Goal: Transaction & Acquisition: Purchase product/service

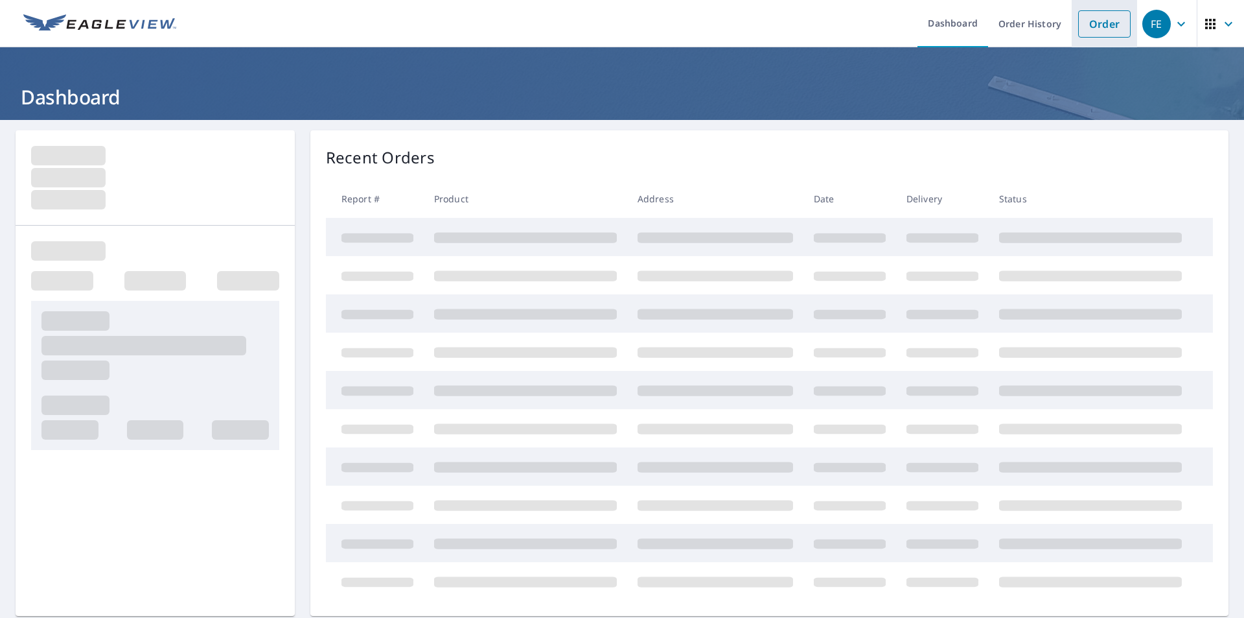
click at [1098, 19] on link "Order" at bounding box center [1104, 23] width 52 height 27
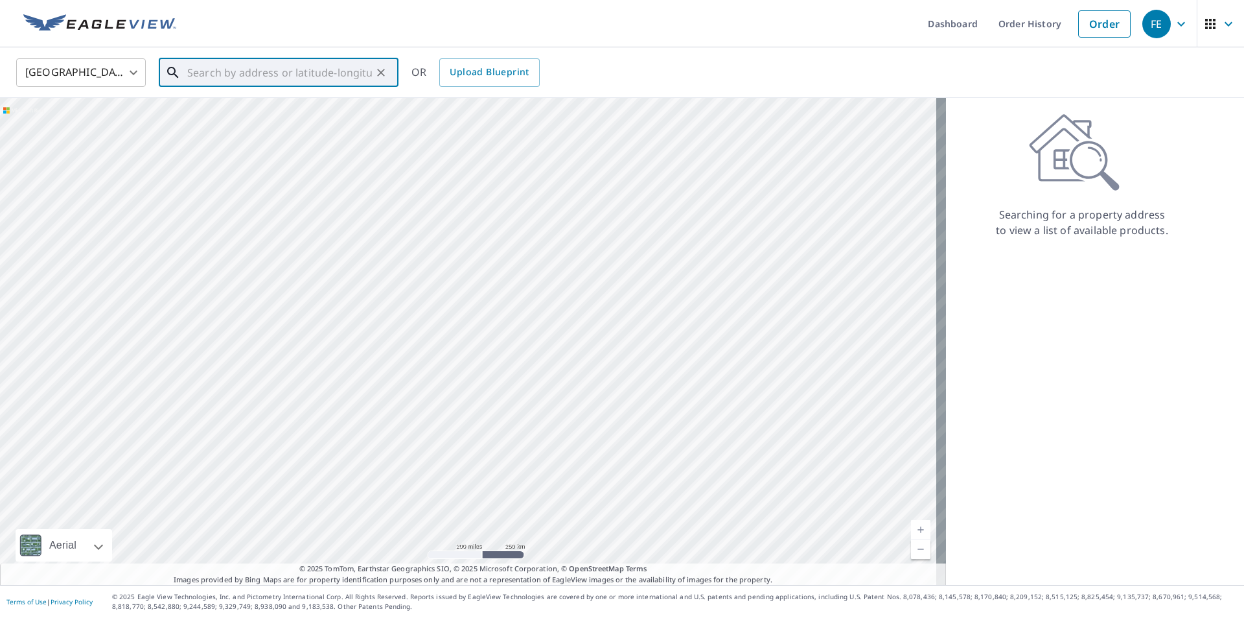
click at [240, 80] on input "text" at bounding box center [279, 72] width 185 height 36
click at [239, 113] on span "3570 Bardfield Ct" at bounding box center [286, 110] width 203 height 16
type input "3570 Bardfield Ct Cumming, GA 30041"
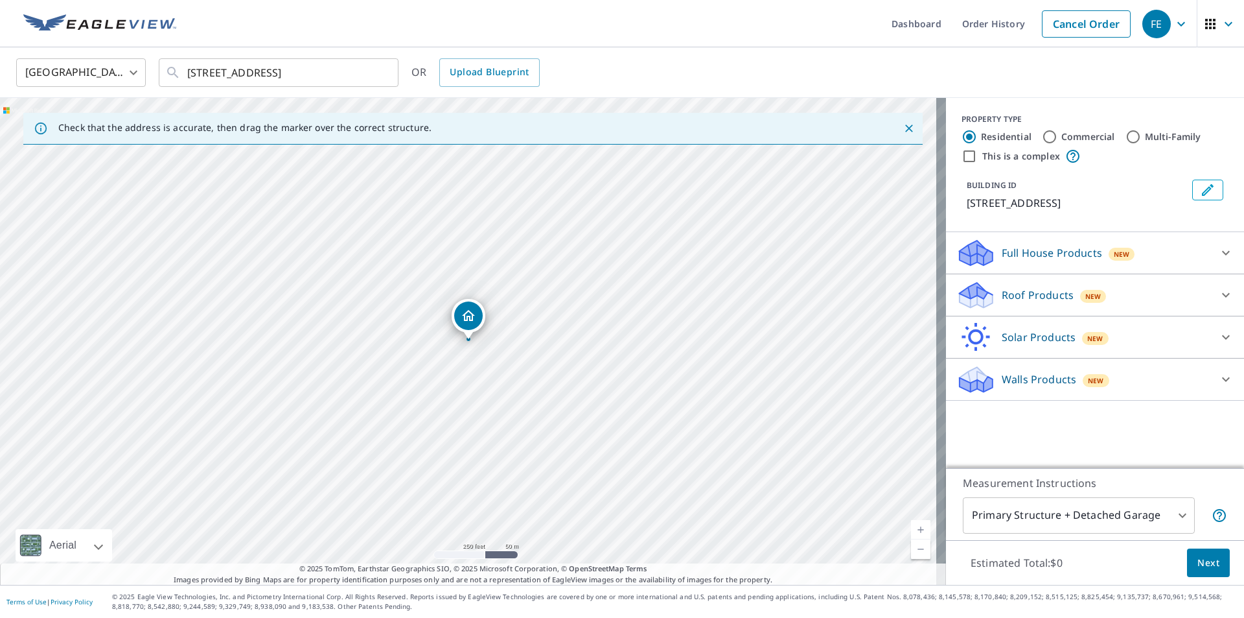
click at [1007, 300] on p "Roof Products" at bounding box center [1038, 295] width 72 height 16
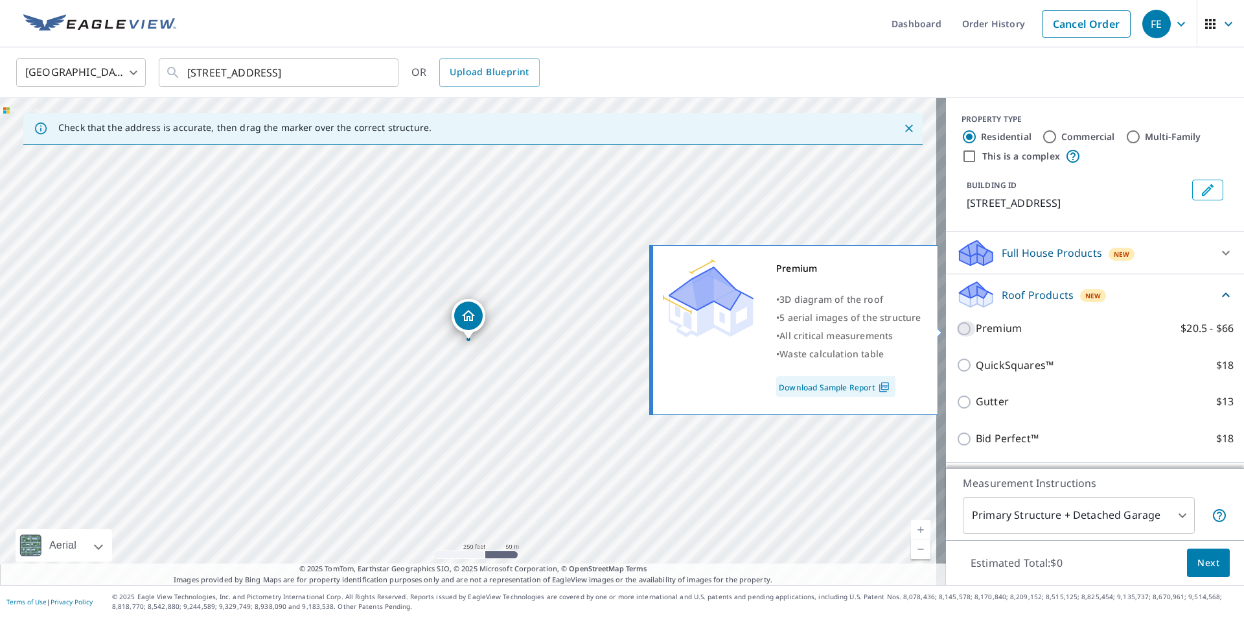
click at [960, 331] on input "Premium $20.5 - $66" at bounding box center [966, 329] width 19 height 16
checkbox input "true"
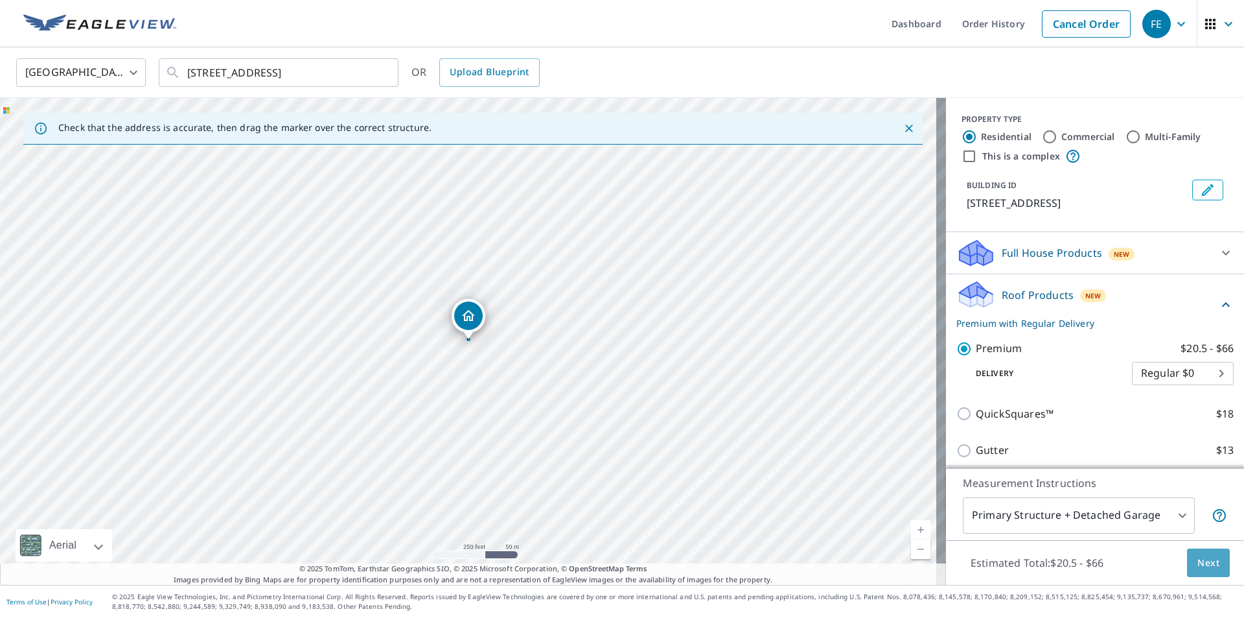
click at [1212, 561] on button "Next" at bounding box center [1208, 562] width 43 height 29
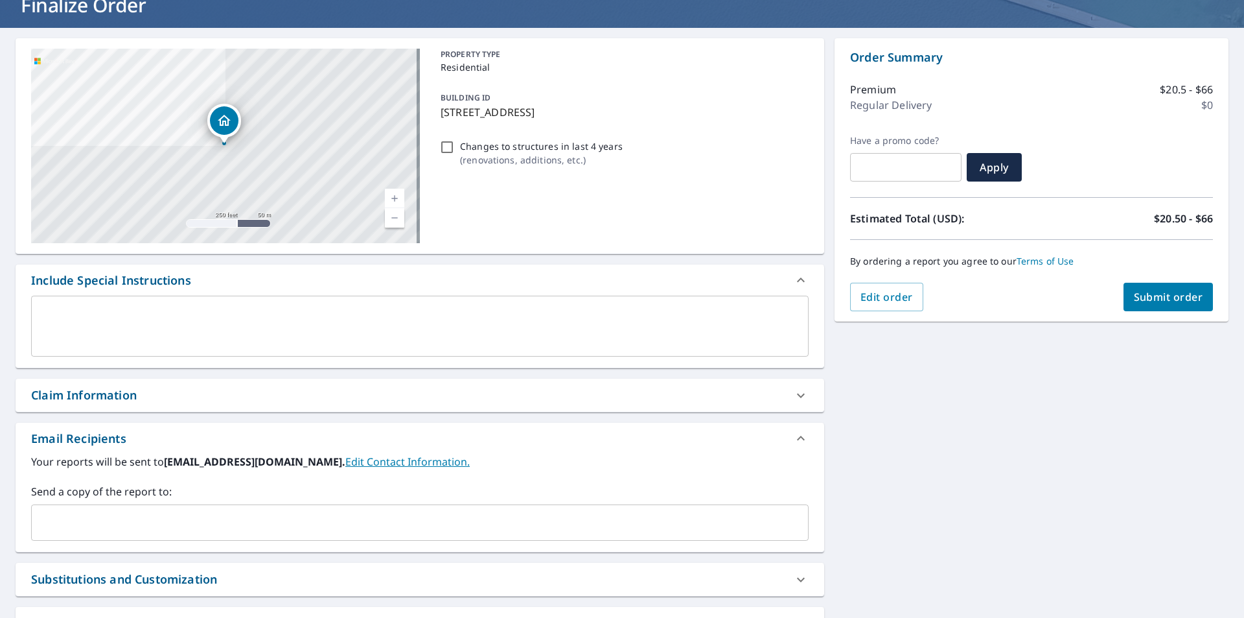
scroll to position [207, 0]
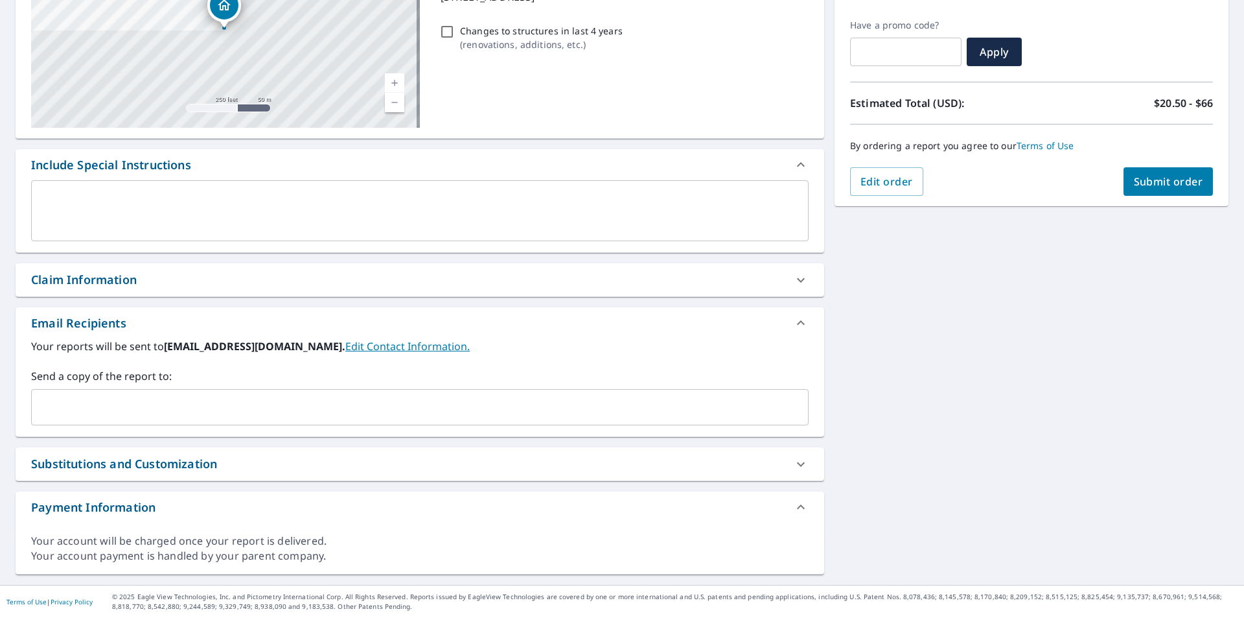
click at [321, 392] on div "​" at bounding box center [420, 407] width 778 height 36
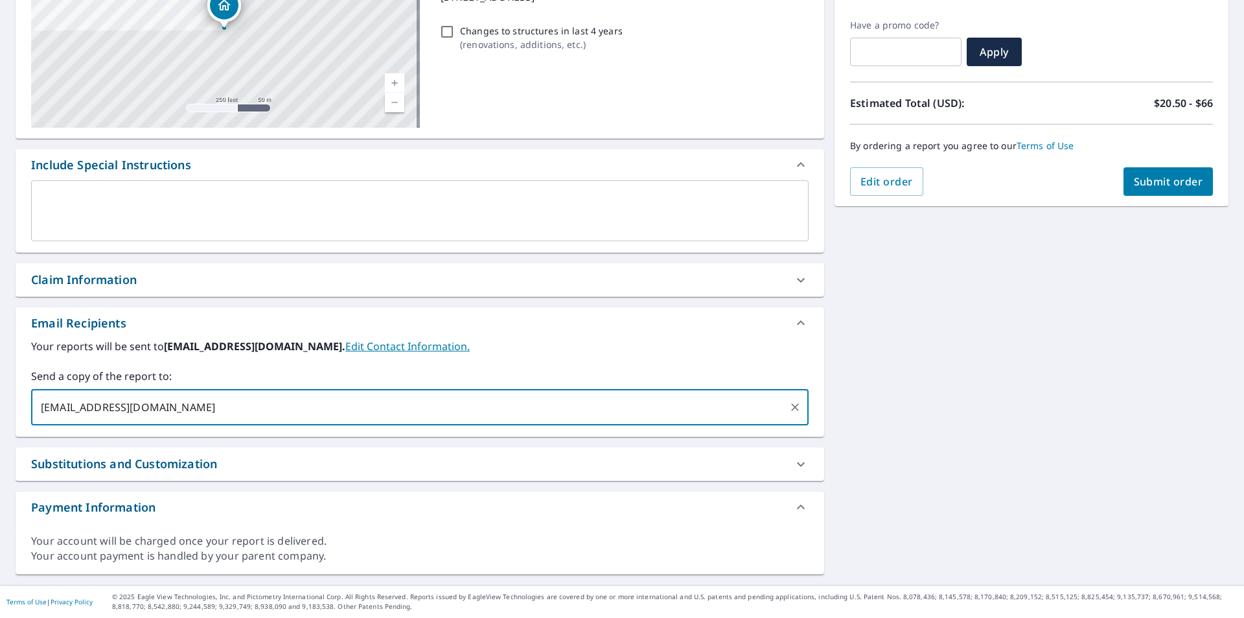
type input "[EMAIL_ADDRESS][DOMAIN_NAME]"
click at [1165, 183] on span "Submit order" at bounding box center [1168, 181] width 69 height 14
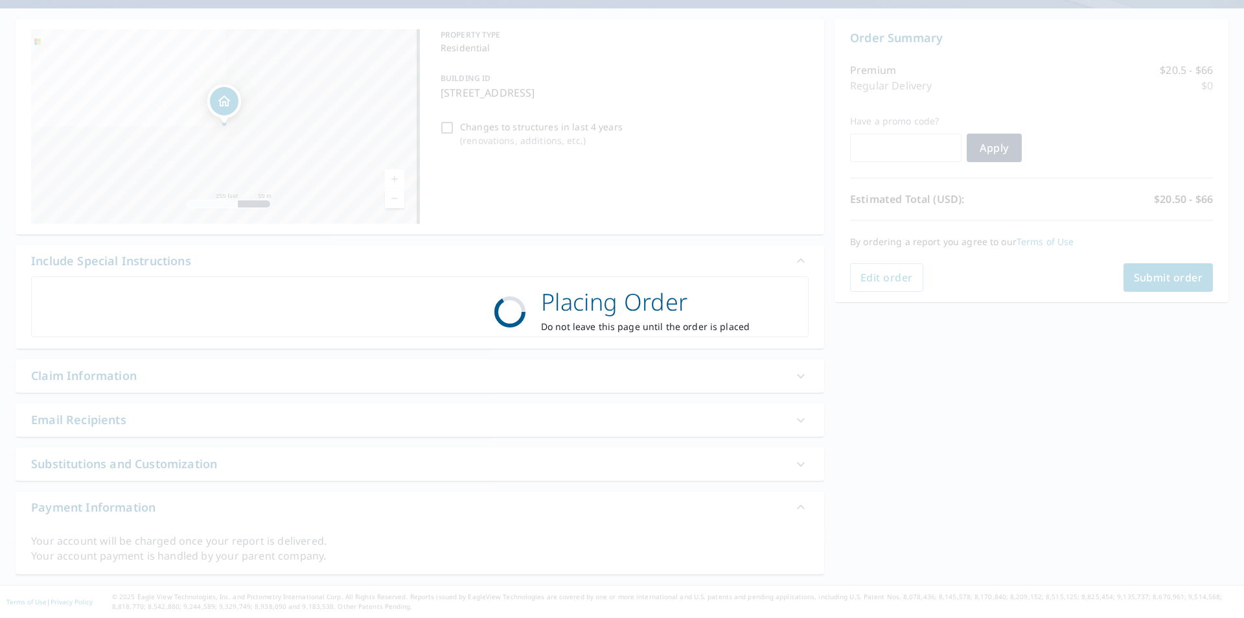
scroll to position [111, 0]
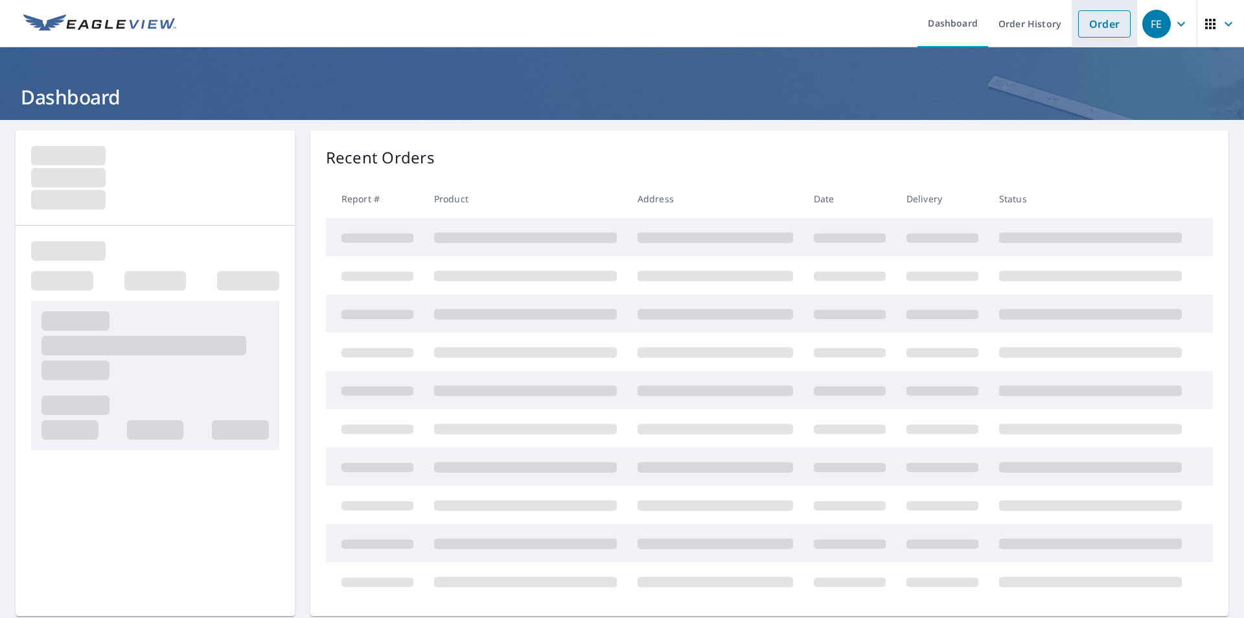
click at [1104, 34] on link "Order" at bounding box center [1104, 23] width 52 height 27
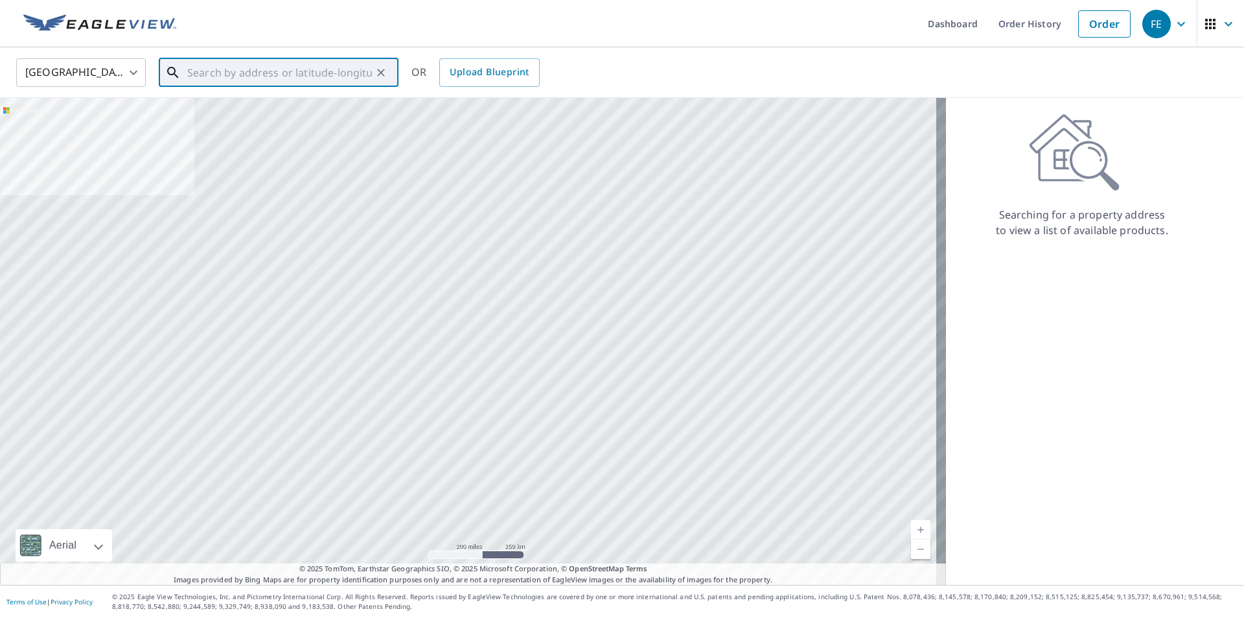
click at [281, 73] on input "text" at bounding box center [279, 72] width 185 height 36
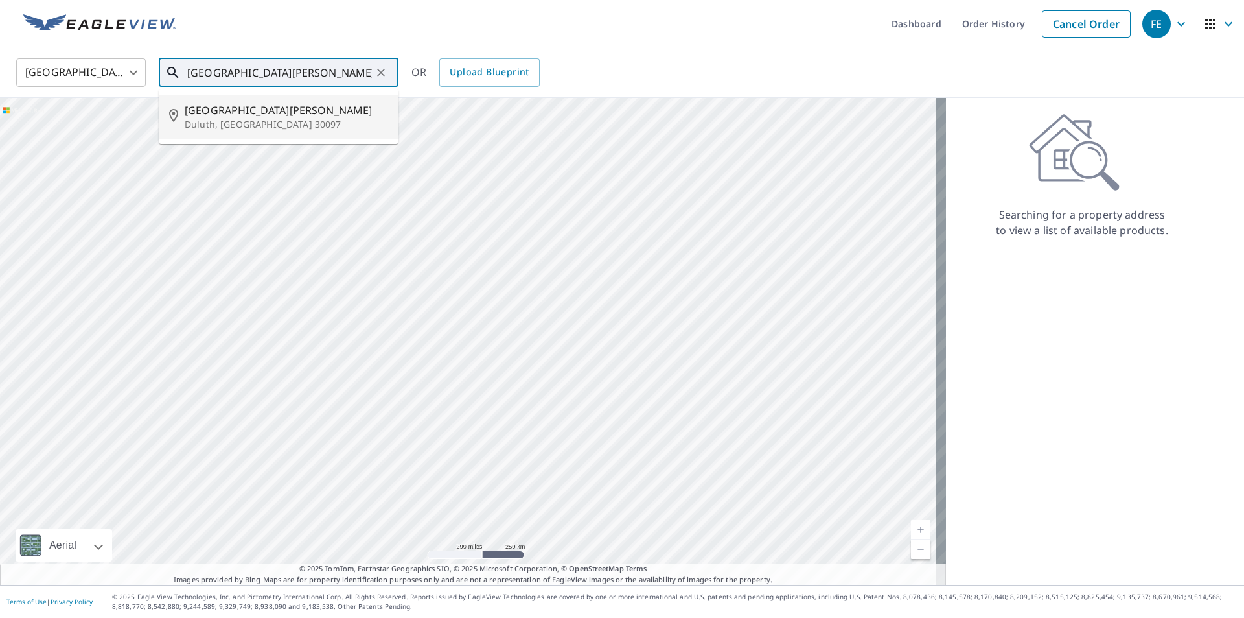
click at [279, 111] on span "[GEOGRAPHIC_DATA][PERSON_NAME]" at bounding box center [286, 110] width 203 height 16
type input "[STREET_ADDRESS][PERSON_NAME]"
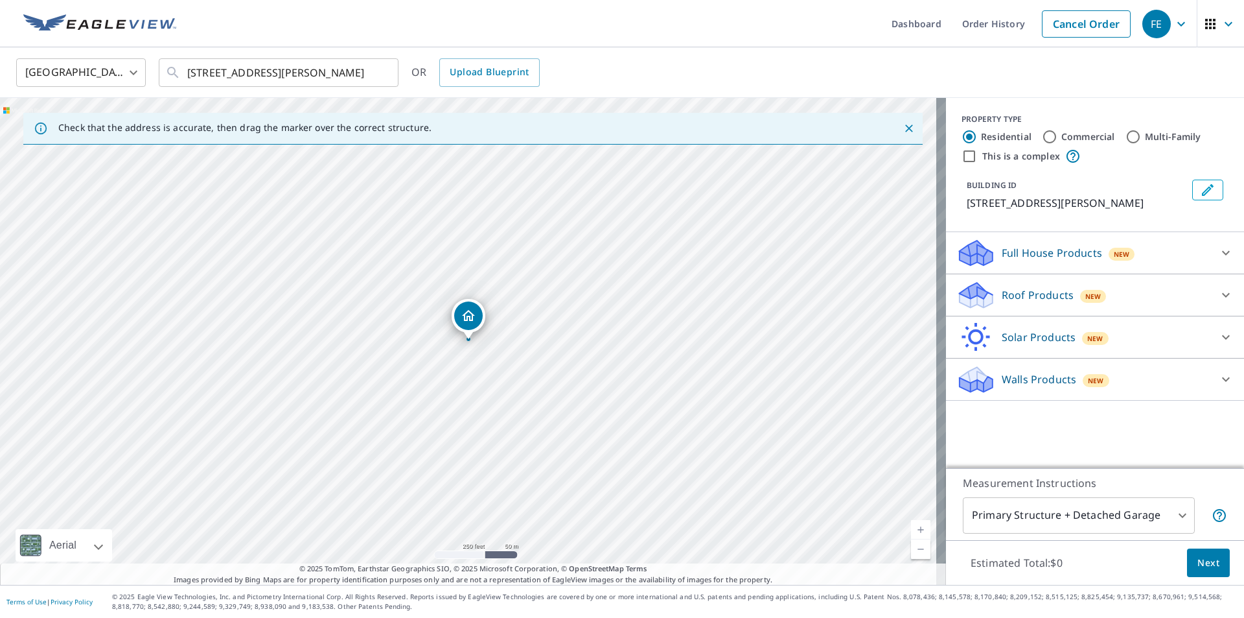
click at [1049, 261] on p "Full House Products" at bounding box center [1052, 253] width 100 height 16
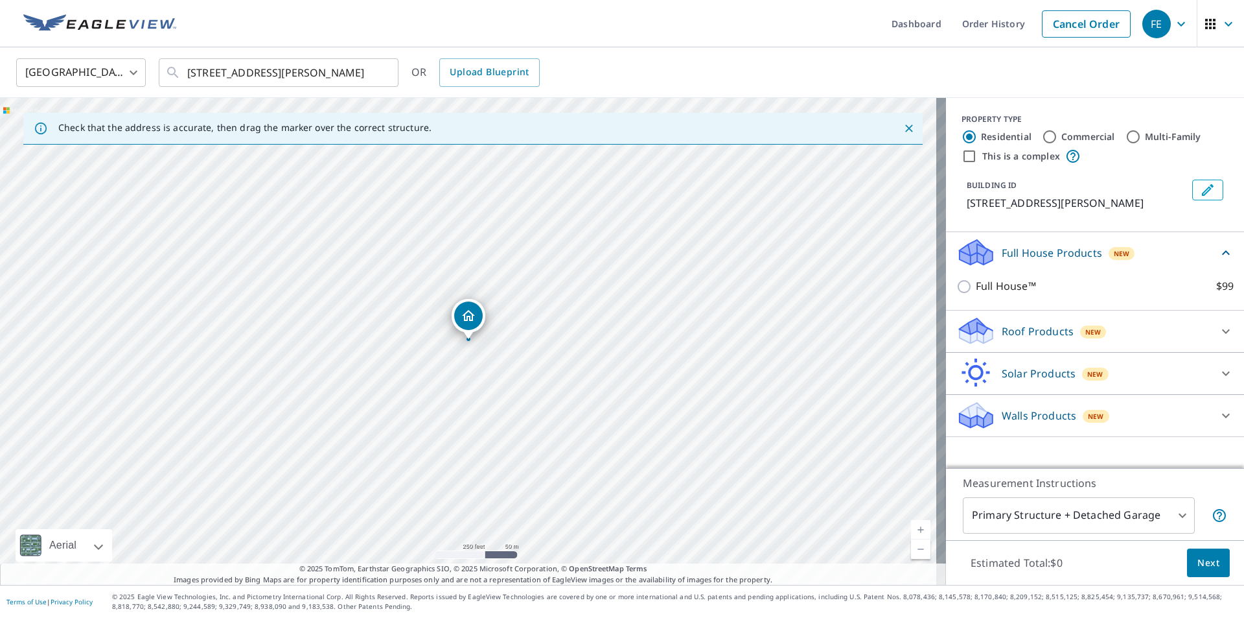
click at [1029, 339] on p "Roof Products" at bounding box center [1038, 331] width 72 height 16
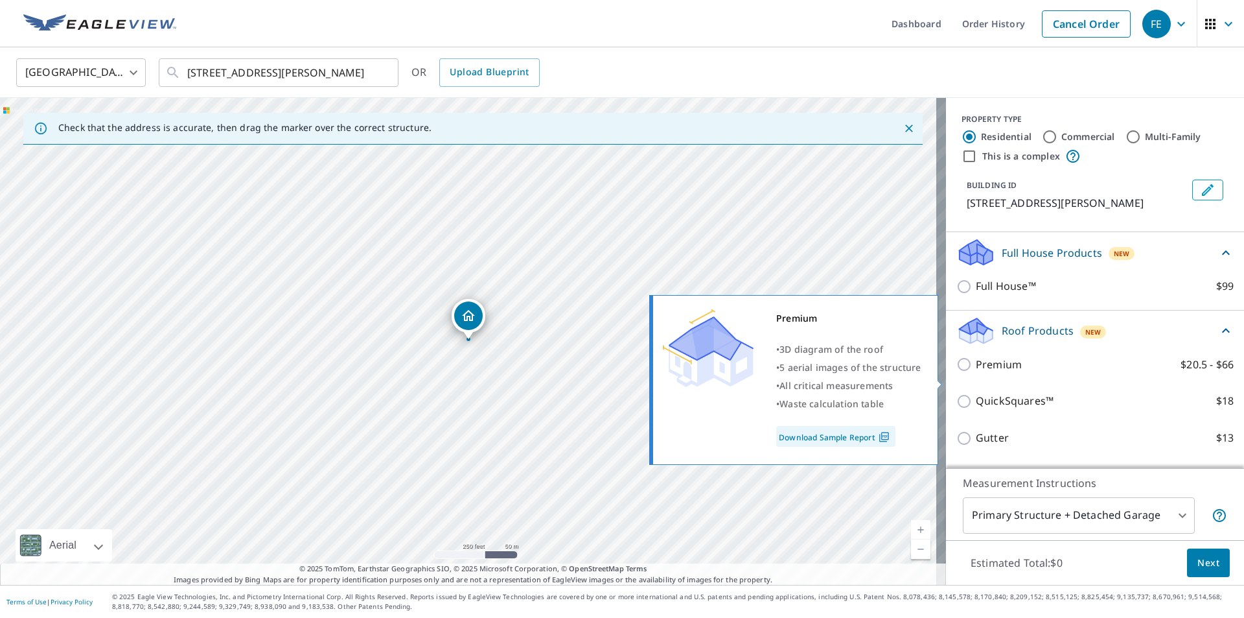
click at [992, 373] on p "Premium" at bounding box center [999, 364] width 46 height 16
click at [976, 372] on input "Premium $20.5 - $66" at bounding box center [966, 364] width 19 height 16
checkbox input "true"
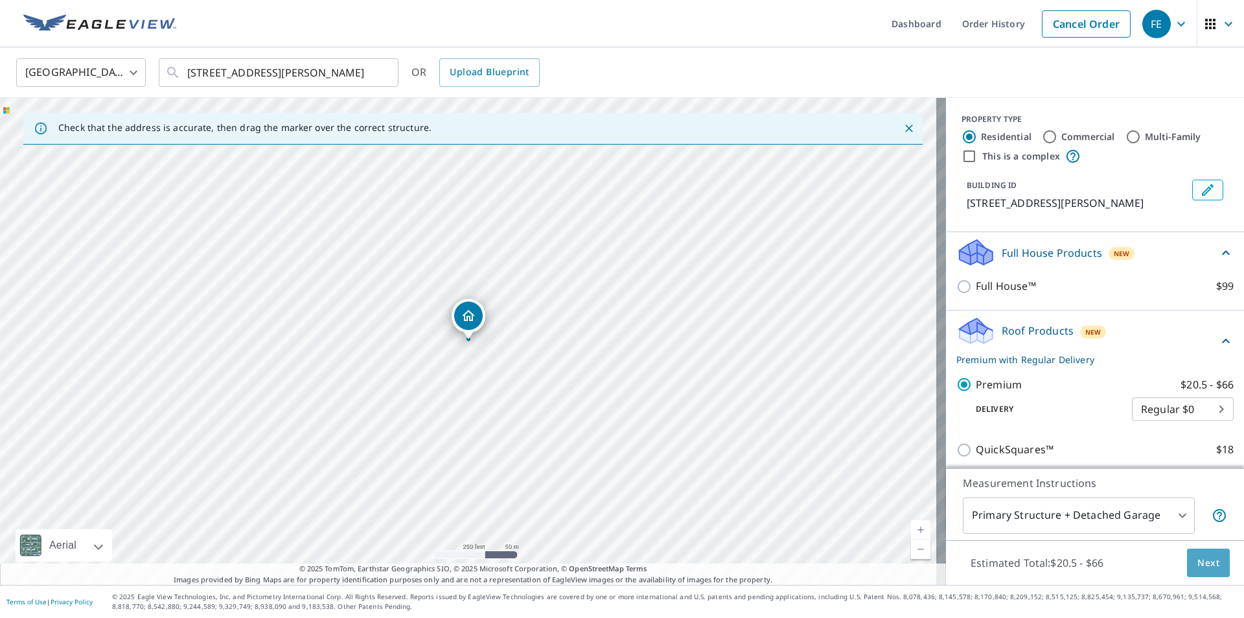
click at [1210, 563] on button "Next" at bounding box center [1208, 562] width 43 height 29
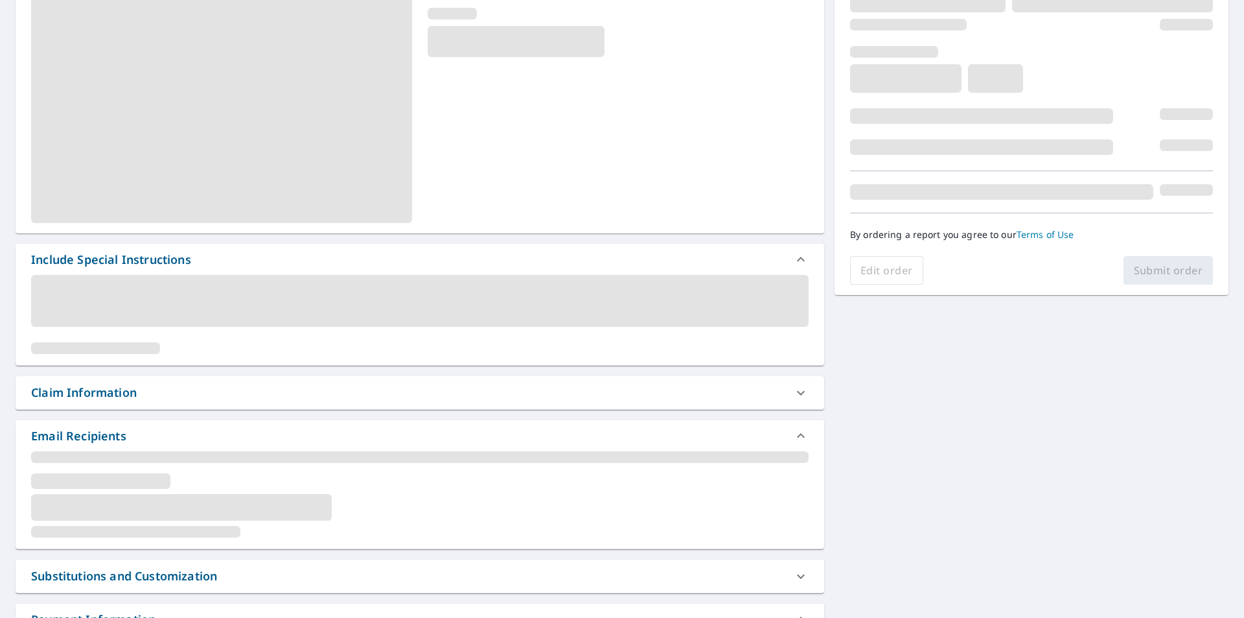
scroll to position [194, 0]
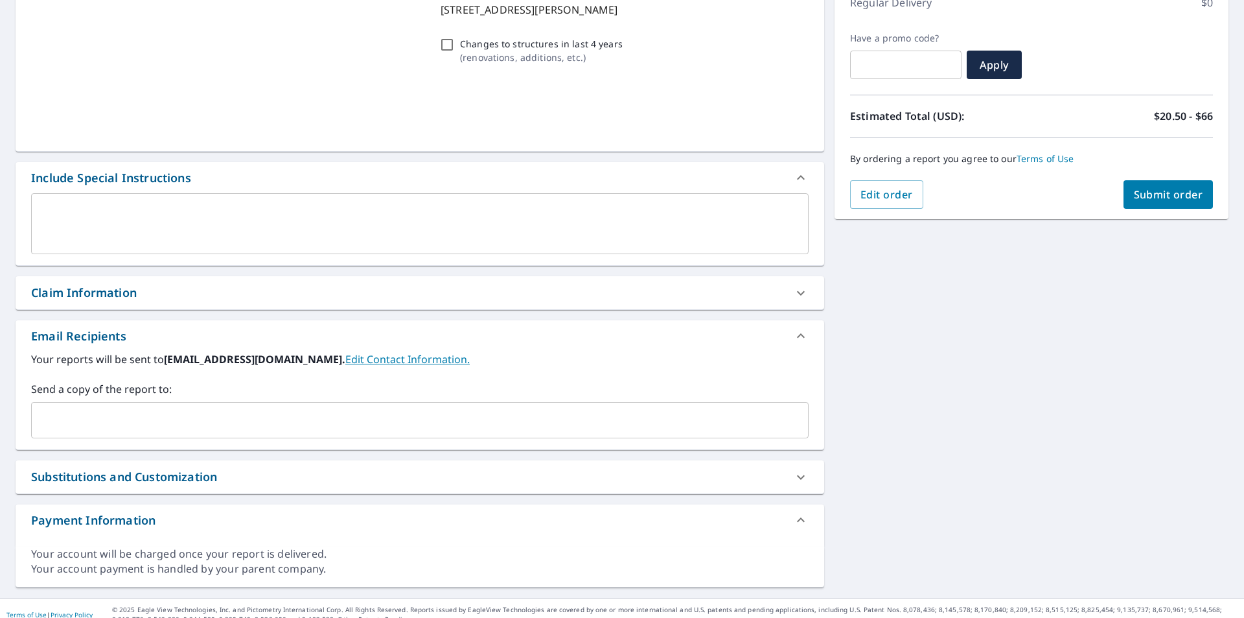
click at [391, 404] on div "​" at bounding box center [420, 420] width 778 height 36
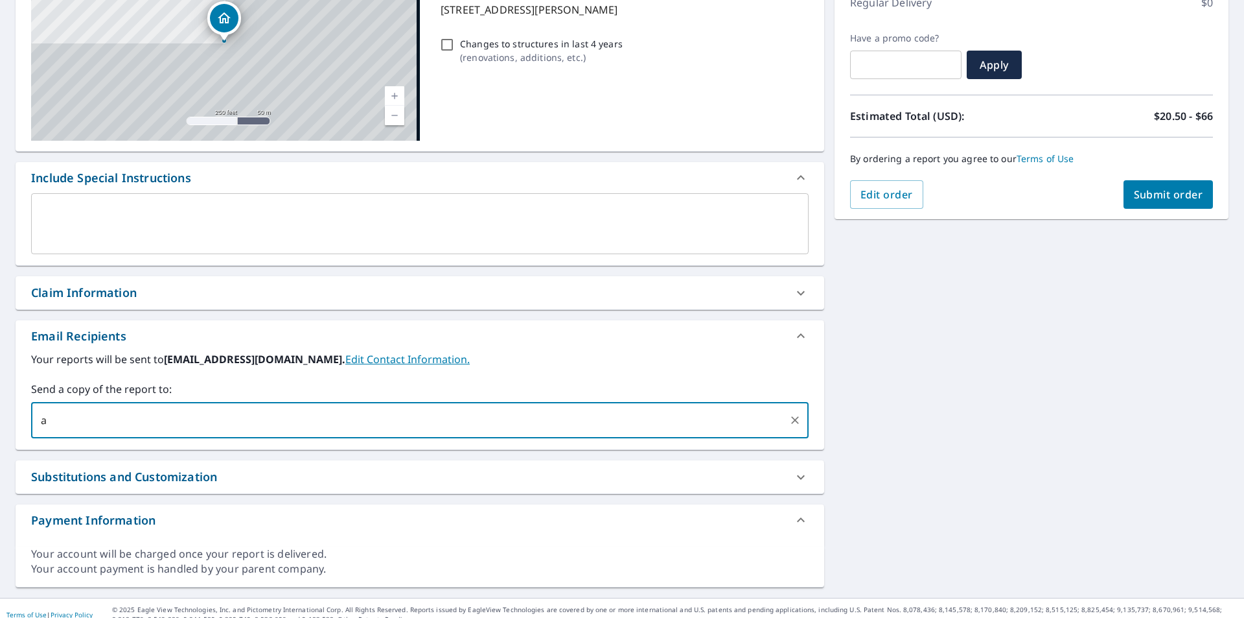
type input "a"
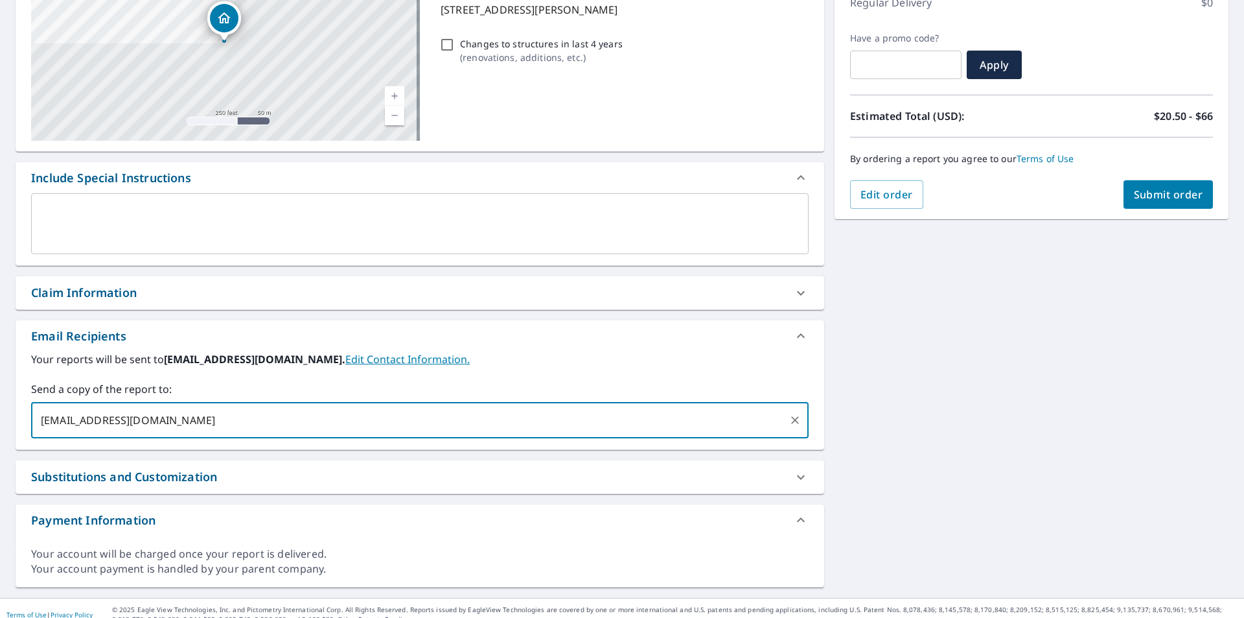
type input "[EMAIL_ADDRESS][DOMAIN_NAME]"
click at [1186, 187] on button "Submit order" at bounding box center [1169, 194] width 90 height 29
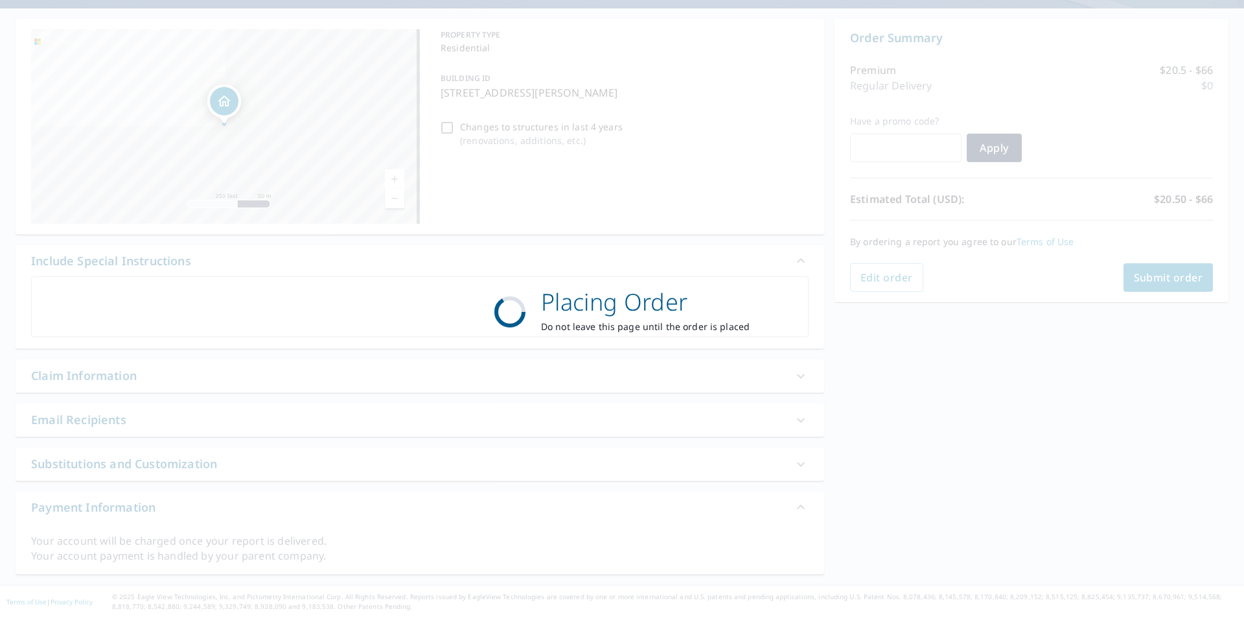
scroll to position [111, 0]
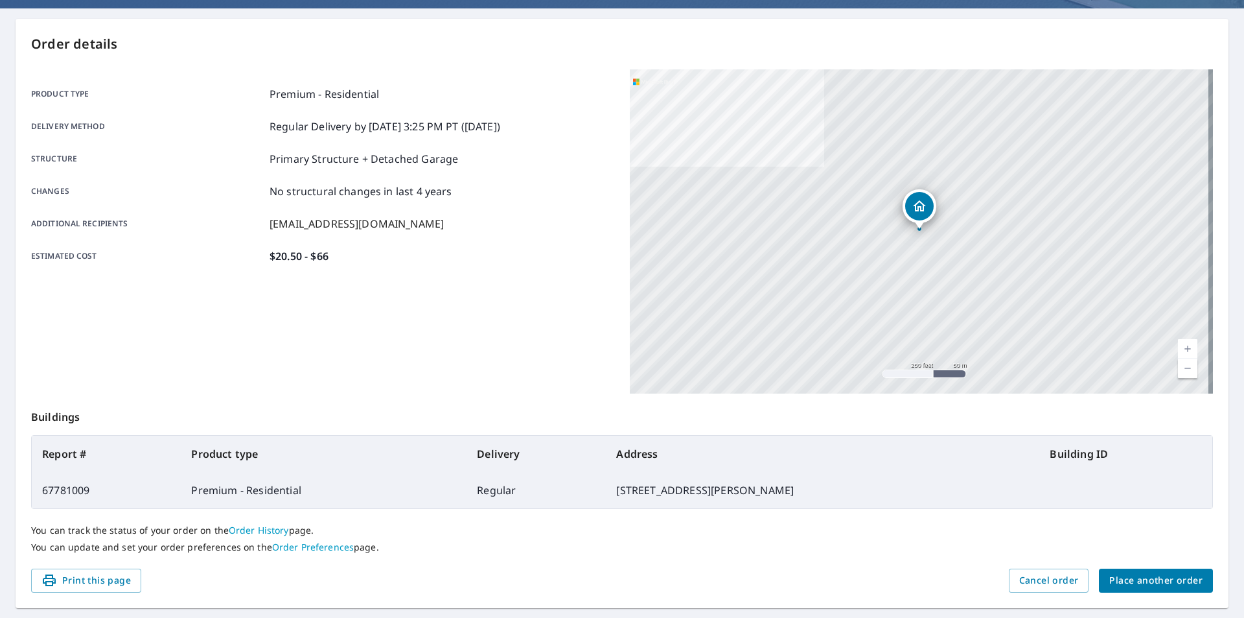
drag, startPoint x: 787, startPoint y: 254, endPoint x: 451, endPoint y: 277, distance: 336.5
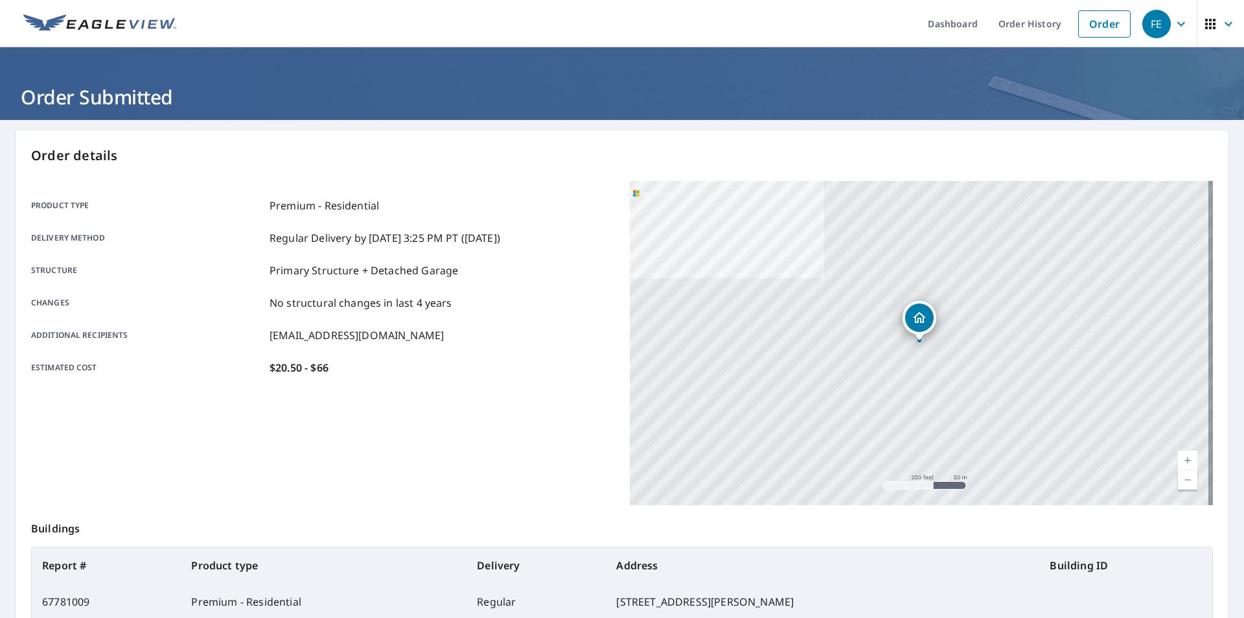
drag, startPoint x: 952, startPoint y: 530, endPoint x: 848, endPoint y: 535, distance: 103.8
click at [848, 535] on p "Buildings" at bounding box center [622, 525] width 1182 height 41
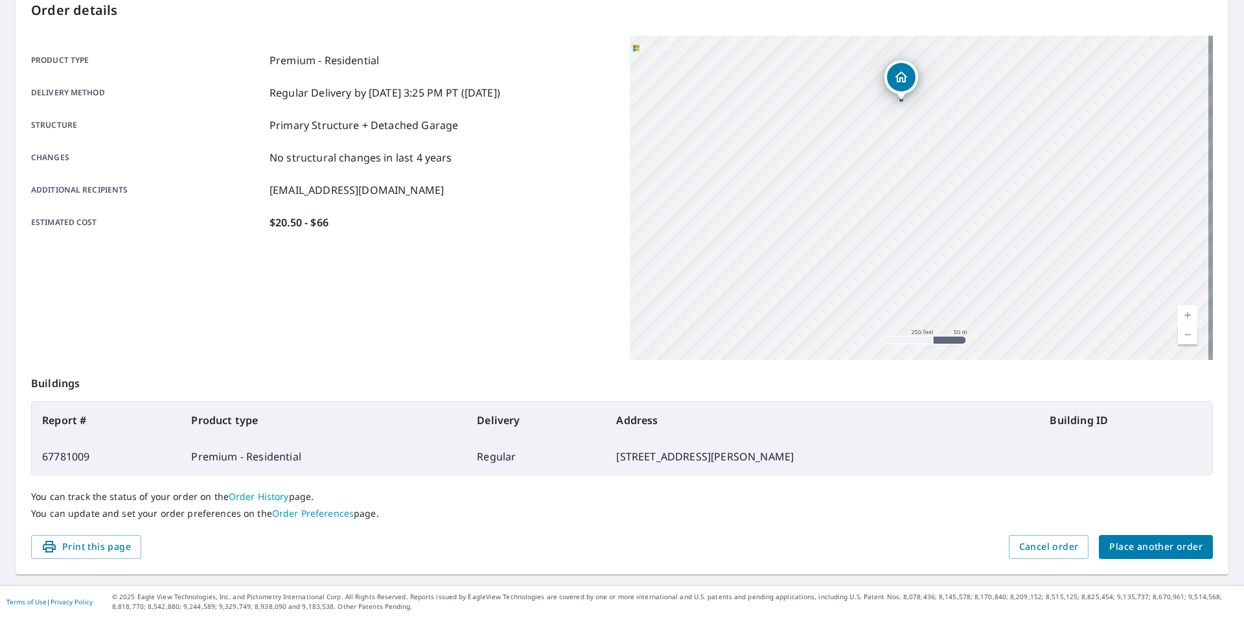
drag, startPoint x: 690, startPoint y: 285, endPoint x: 705, endPoint y: 226, distance: 60.8
click at [705, 226] on div "[STREET_ADDRESS][PERSON_NAME]" at bounding box center [921, 198] width 583 height 324
drag, startPoint x: 750, startPoint y: 250, endPoint x: 773, endPoint y: 256, distance: 24.2
click at [773, 256] on div "[STREET_ADDRESS][PERSON_NAME]" at bounding box center [921, 198] width 583 height 324
drag, startPoint x: 754, startPoint y: 204, endPoint x: 775, endPoint y: 235, distance: 37.4
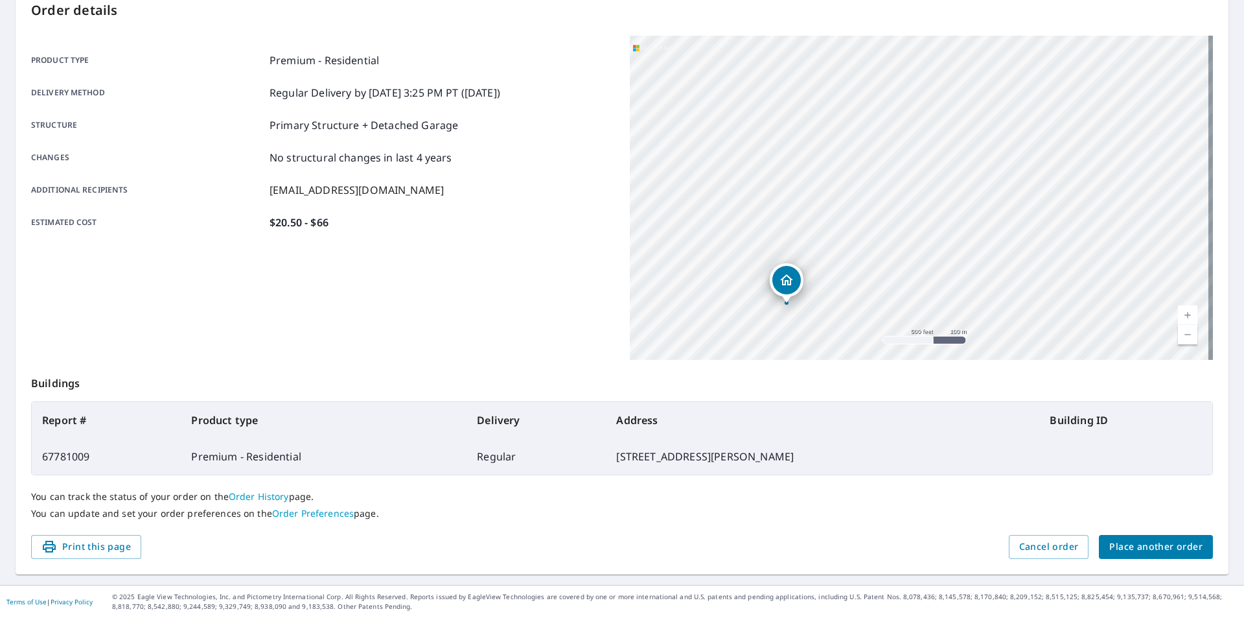
click at [775, 235] on div "[STREET_ADDRESS][PERSON_NAME]" at bounding box center [921, 198] width 583 height 324
drag, startPoint x: 817, startPoint y: 224, endPoint x: 894, endPoint y: 244, distance: 80.3
click at [894, 244] on div "[STREET_ADDRESS][PERSON_NAME]" at bounding box center [921, 198] width 583 height 324
drag, startPoint x: 837, startPoint y: 220, endPoint x: 761, endPoint y: 202, distance: 78.0
click at [762, 202] on div "[STREET_ADDRESS][PERSON_NAME]" at bounding box center [921, 198] width 583 height 324
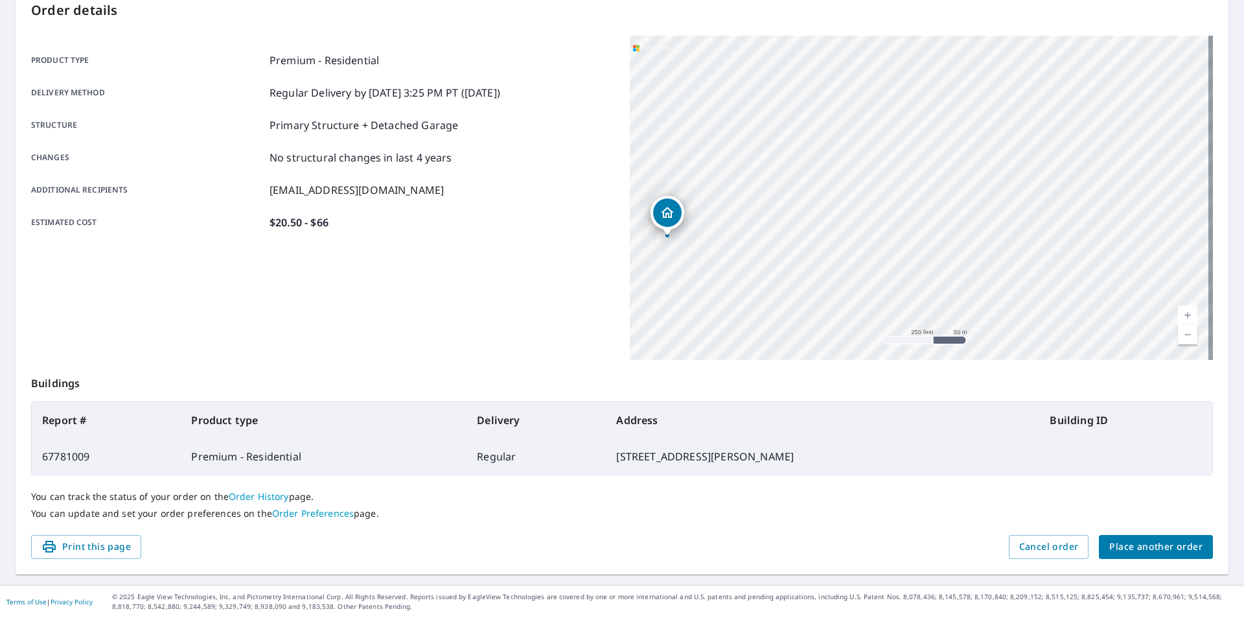
drag, startPoint x: 791, startPoint y: 256, endPoint x: 668, endPoint y: 121, distance: 183.5
click at [668, 113] on div "[STREET_ADDRESS][PERSON_NAME]" at bounding box center [921, 198] width 583 height 324
drag, startPoint x: 749, startPoint y: 173, endPoint x: 817, endPoint y: 153, distance: 70.3
click at [817, 153] on div "[STREET_ADDRESS][PERSON_NAME]" at bounding box center [921, 198] width 583 height 324
